Goal: Information Seeking & Learning: Learn about a topic

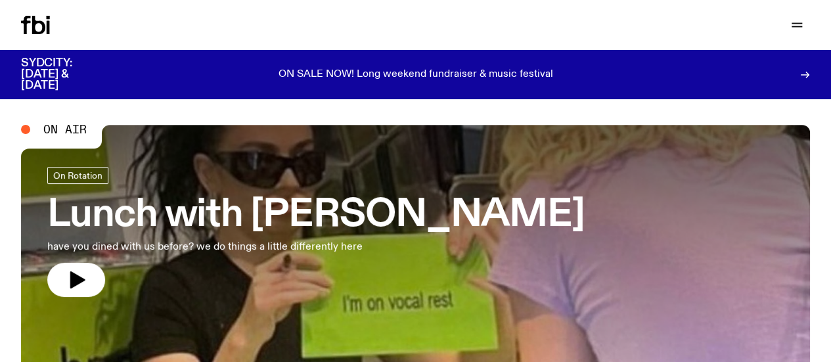
click at [0, 0] on link "Schedule" at bounding box center [0, 0] width 0 height 0
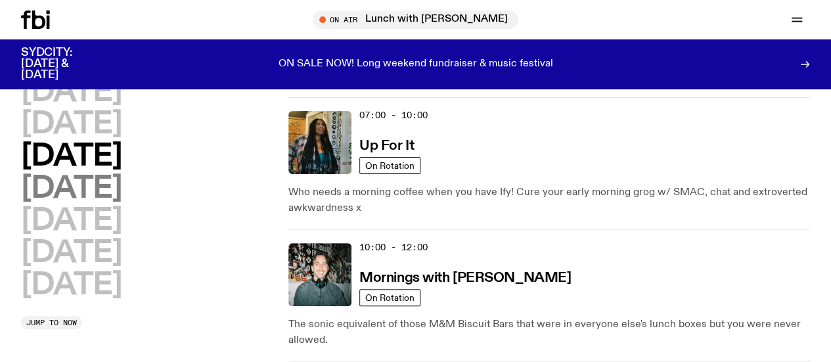
click at [121, 204] on h2 "[DATE]" at bounding box center [71, 189] width 100 height 30
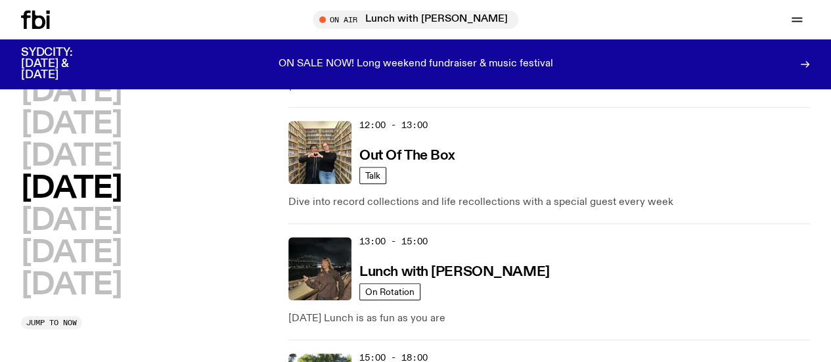
scroll to position [390, 0]
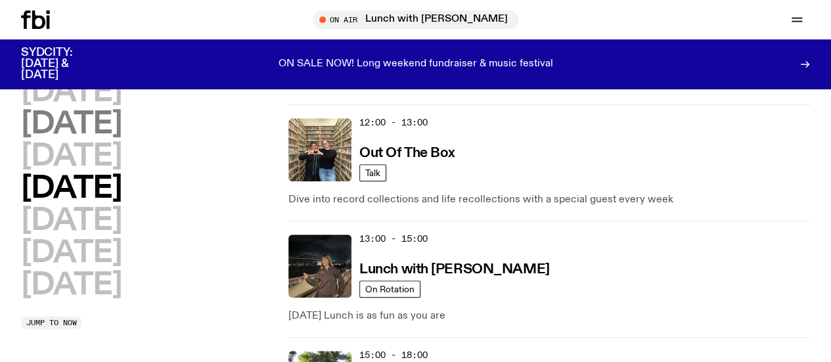
click at [117, 124] on h2 "[DATE]" at bounding box center [71, 125] width 100 height 30
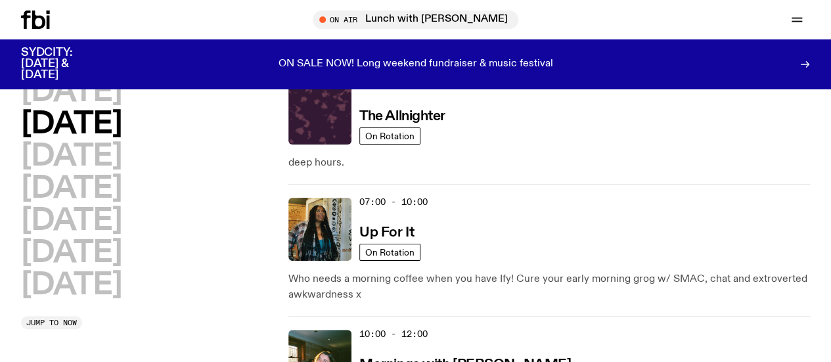
scroll to position [37, 0]
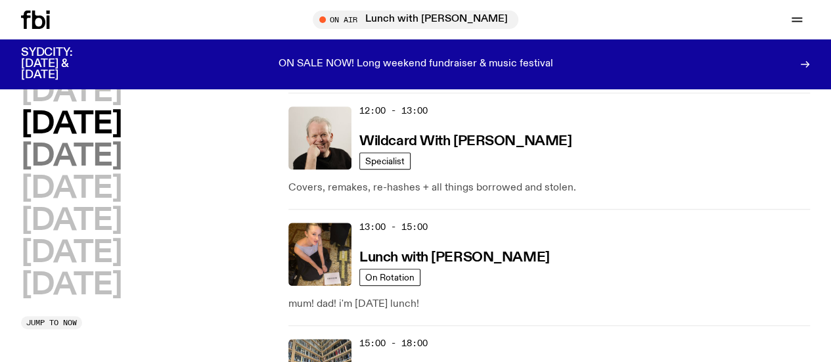
click at [121, 171] on h2 "[DATE]" at bounding box center [71, 157] width 100 height 30
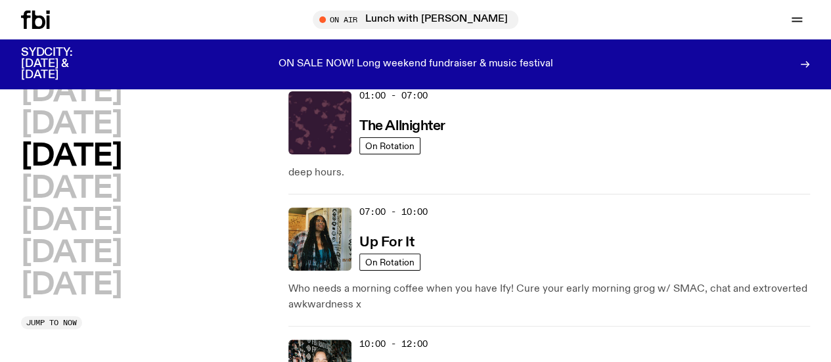
scroll to position [230, 0]
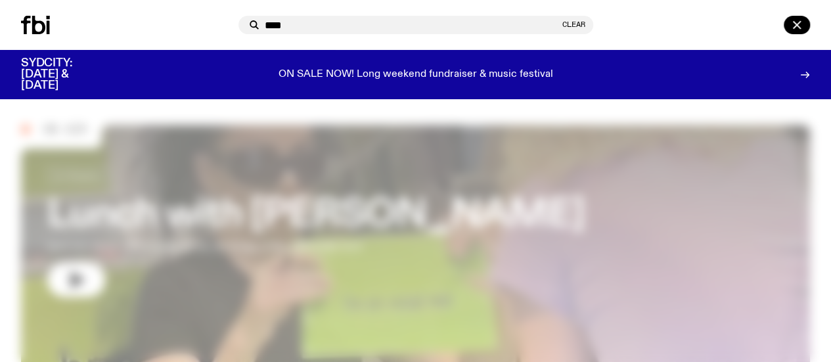
type input "*****"
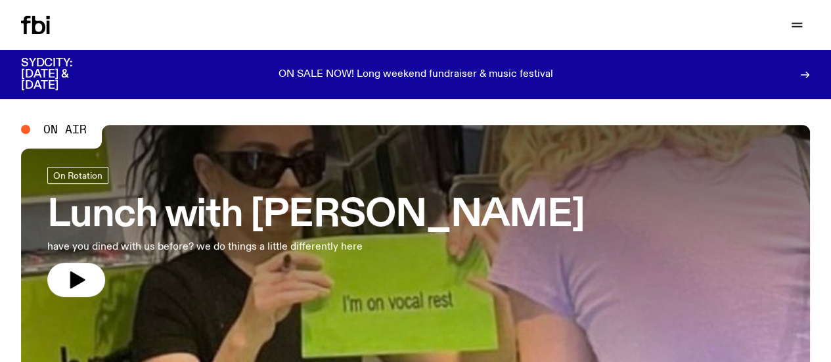
click at [0, 0] on link "Read" at bounding box center [0, 0] width 0 height 0
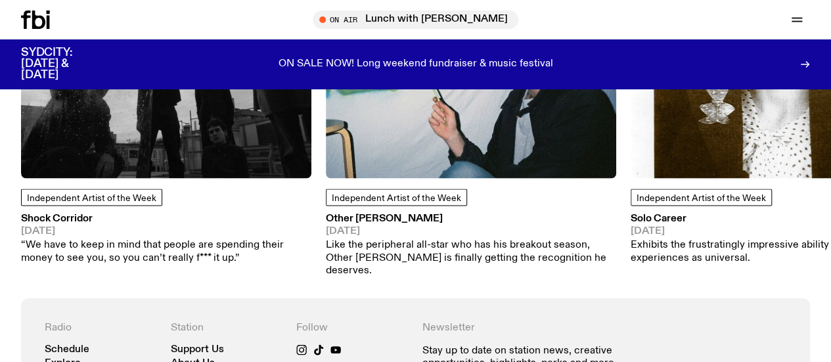
scroll to position [1270, 0]
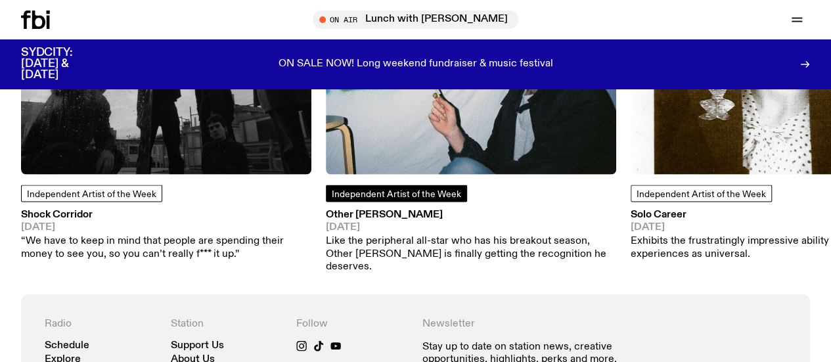
click at [376, 198] on span "Independent Artist of the Week" at bounding box center [396, 193] width 129 height 10
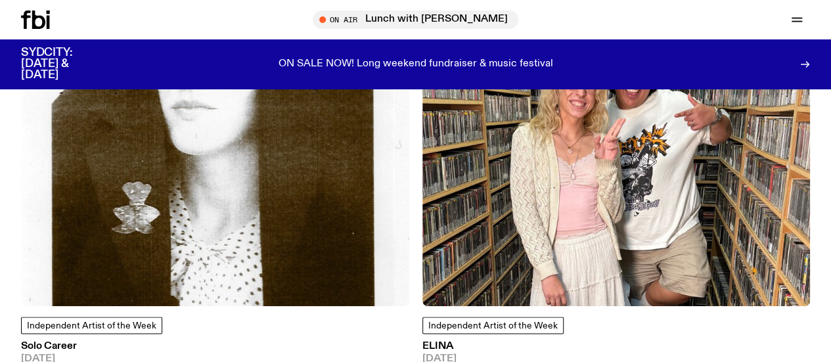
scroll to position [782, 0]
